Goal: Check status: Check status

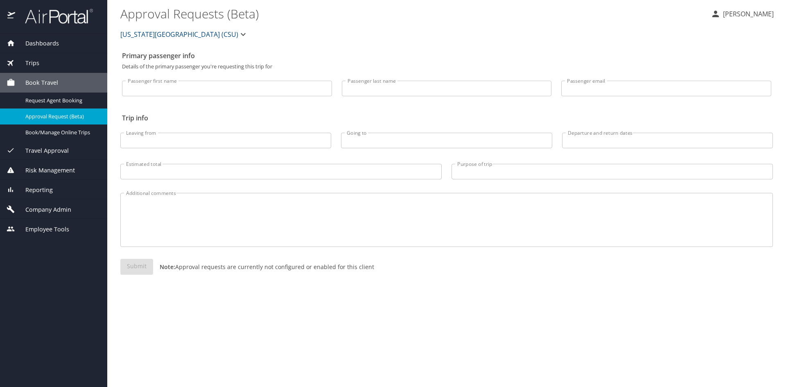
click at [36, 63] on span "Trips" at bounding box center [27, 63] width 24 height 9
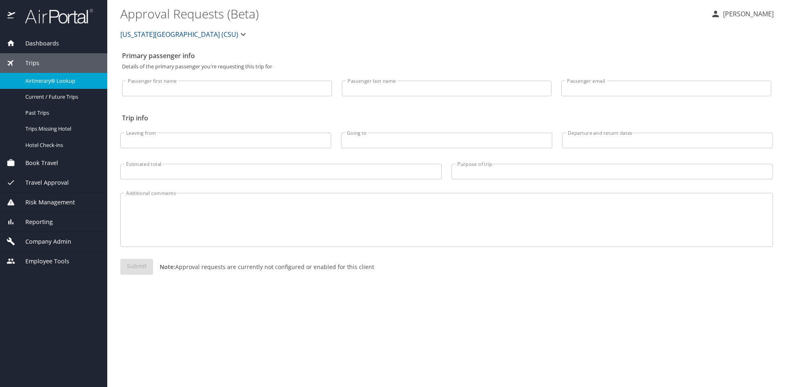
click at [39, 80] on span "Airtinerary® Lookup" at bounding box center [61, 81] width 72 height 8
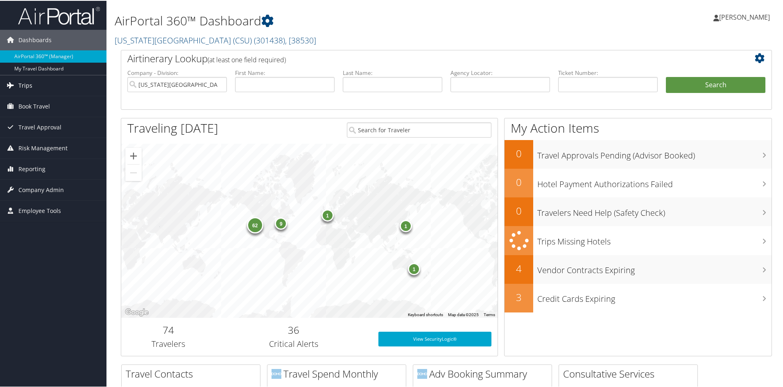
click at [36, 86] on link "Trips" at bounding box center [53, 84] width 106 height 20
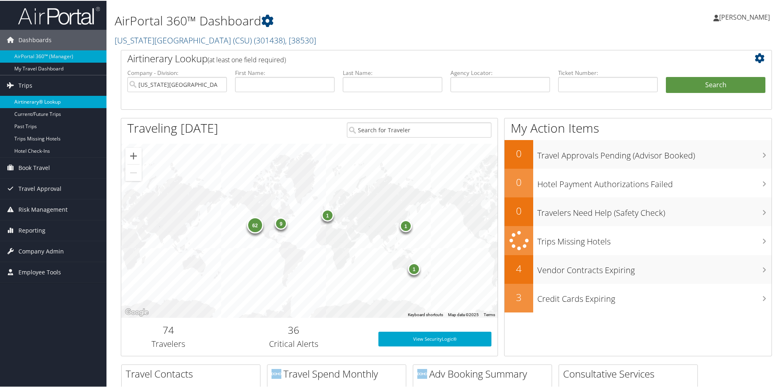
click at [34, 100] on link "Airtinerary® Lookup" at bounding box center [53, 101] width 106 height 12
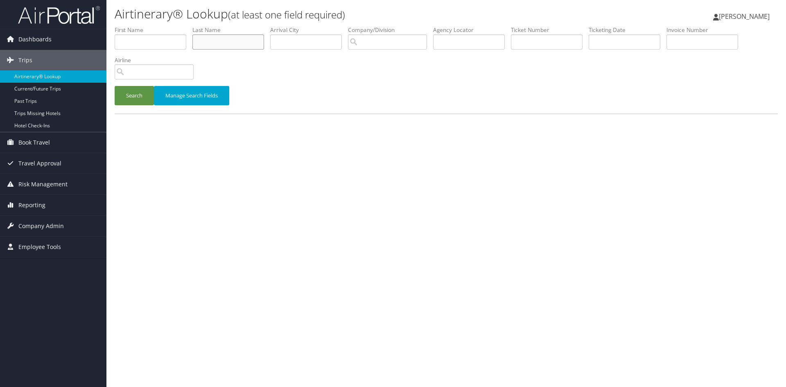
click at [241, 36] on input "text" at bounding box center [228, 41] width 72 height 15
type input "brown"
click at [115, 86] on button "Search" at bounding box center [134, 95] width 39 height 19
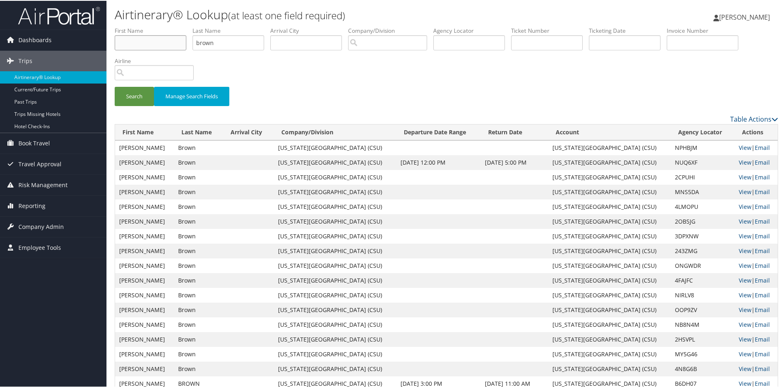
click at [147, 43] on input "text" at bounding box center [151, 41] width 72 height 15
type input "[PERSON_NAME]"
click at [115, 86] on button "Search" at bounding box center [134, 95] width 39 height 19
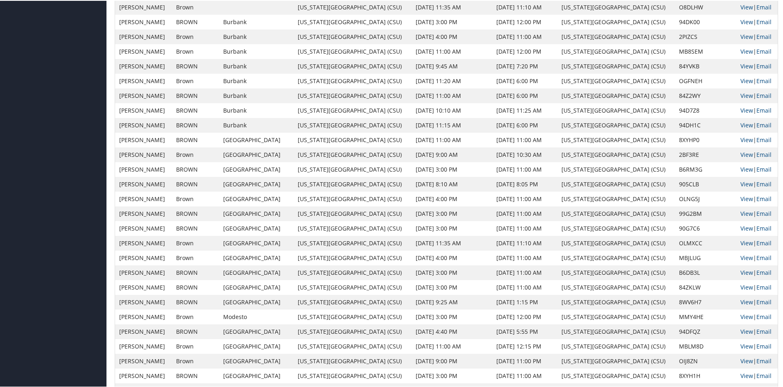
scroll to position [666, 0]
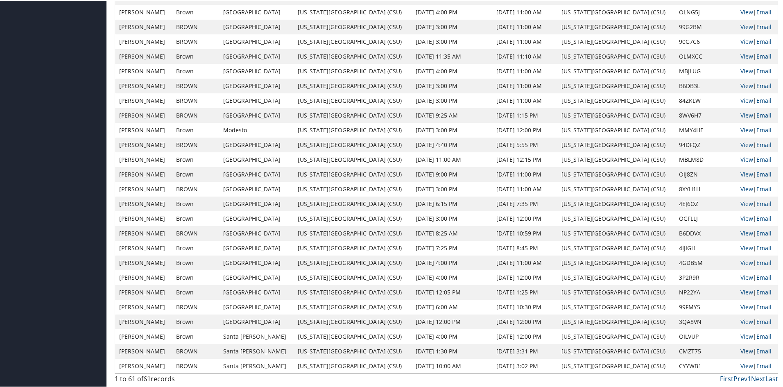
click at [740, 349] on link "View" at bounding box center [746, 350] width 13 height 8
click at [740, 363] on link "View" at bounding box center [746, 365] width 13 height 8
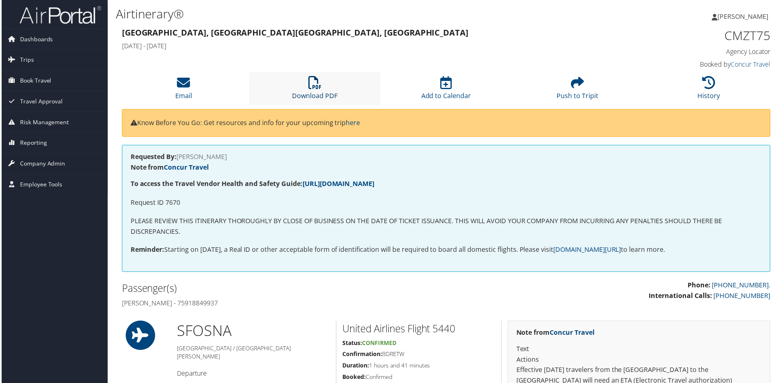
click at [309, 96] on link "Download PDF" at bounding box center [314, 91] width 45 height 20
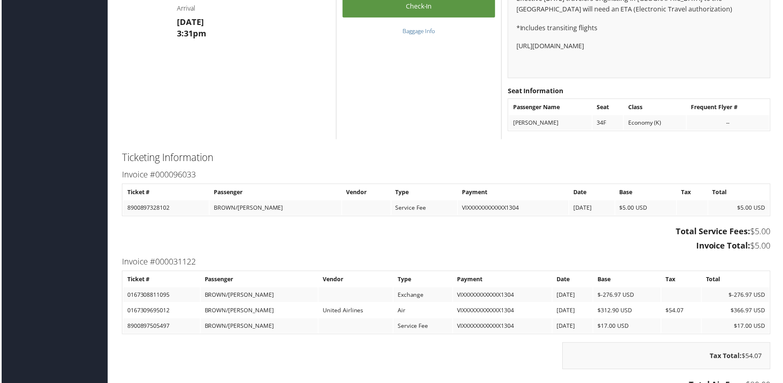
scroll to position [759, 0]
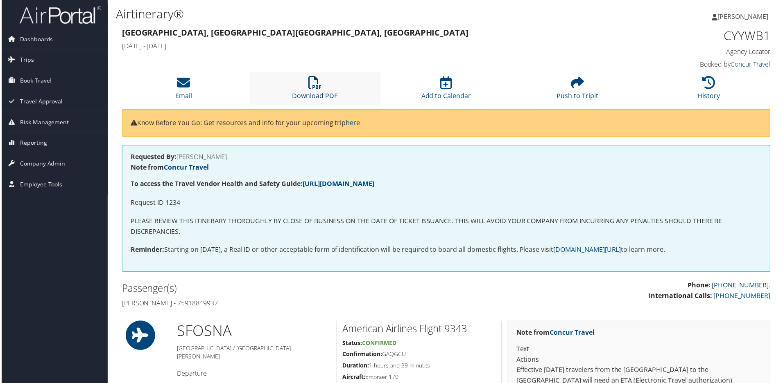
click at [318, 88] on icon at bounding box center [314, 83] width 13 height 13
